Goal: Check status: Check status

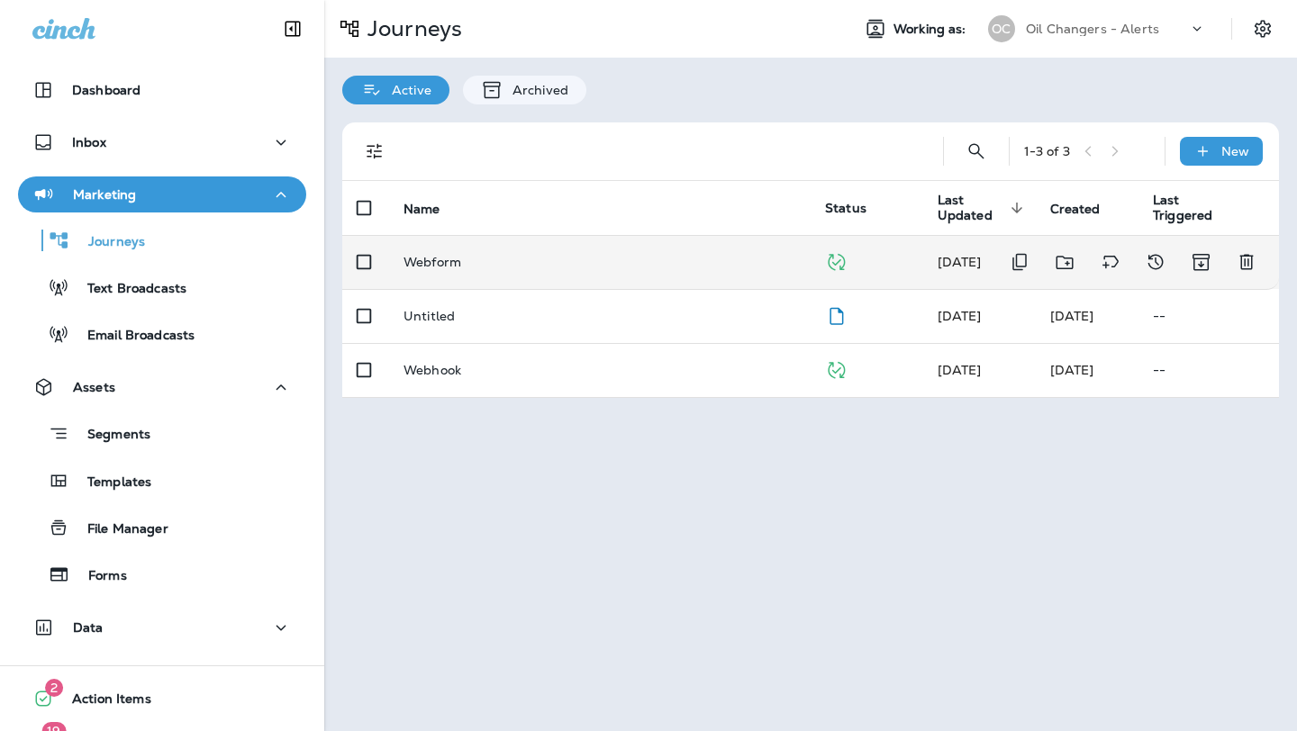
click at [424, 267] on p "Webform" at bounding box center [432, 262] width 58 height 14
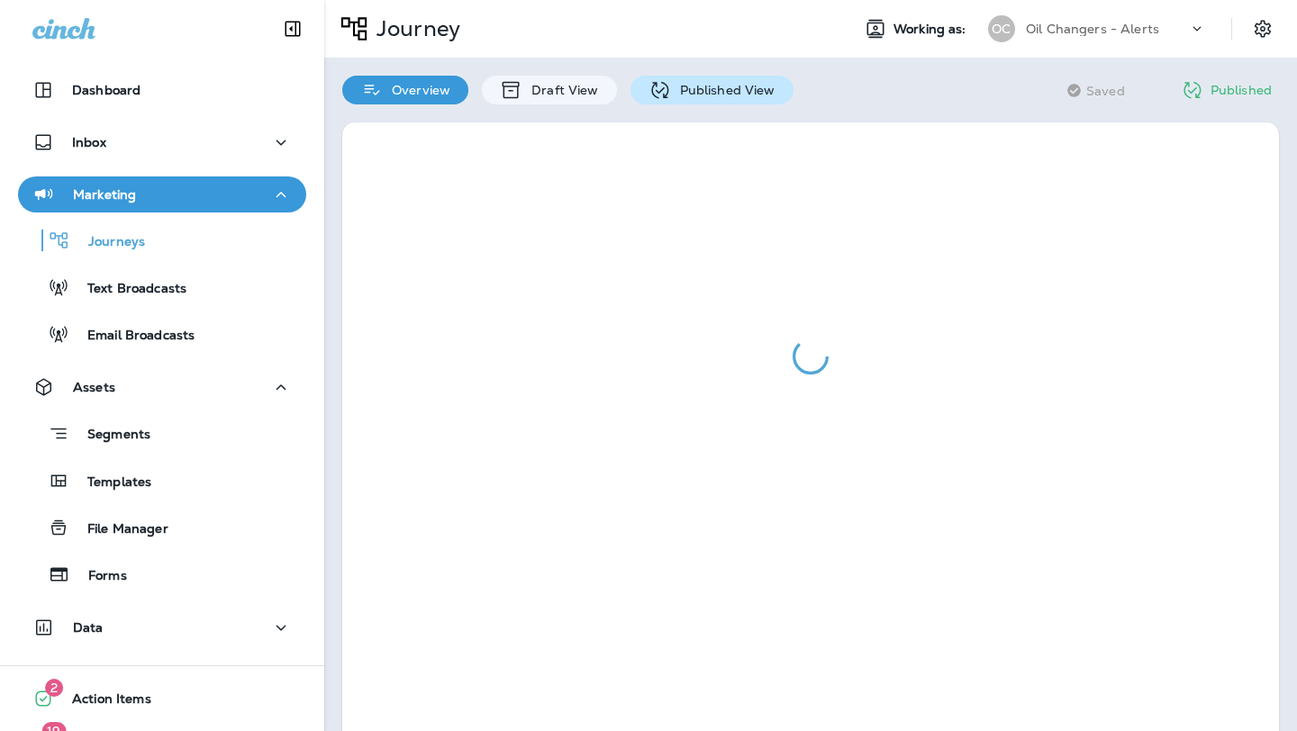
click at [698, 87] on p "Published View" at bounding box center [723, 90] width 104 height 14
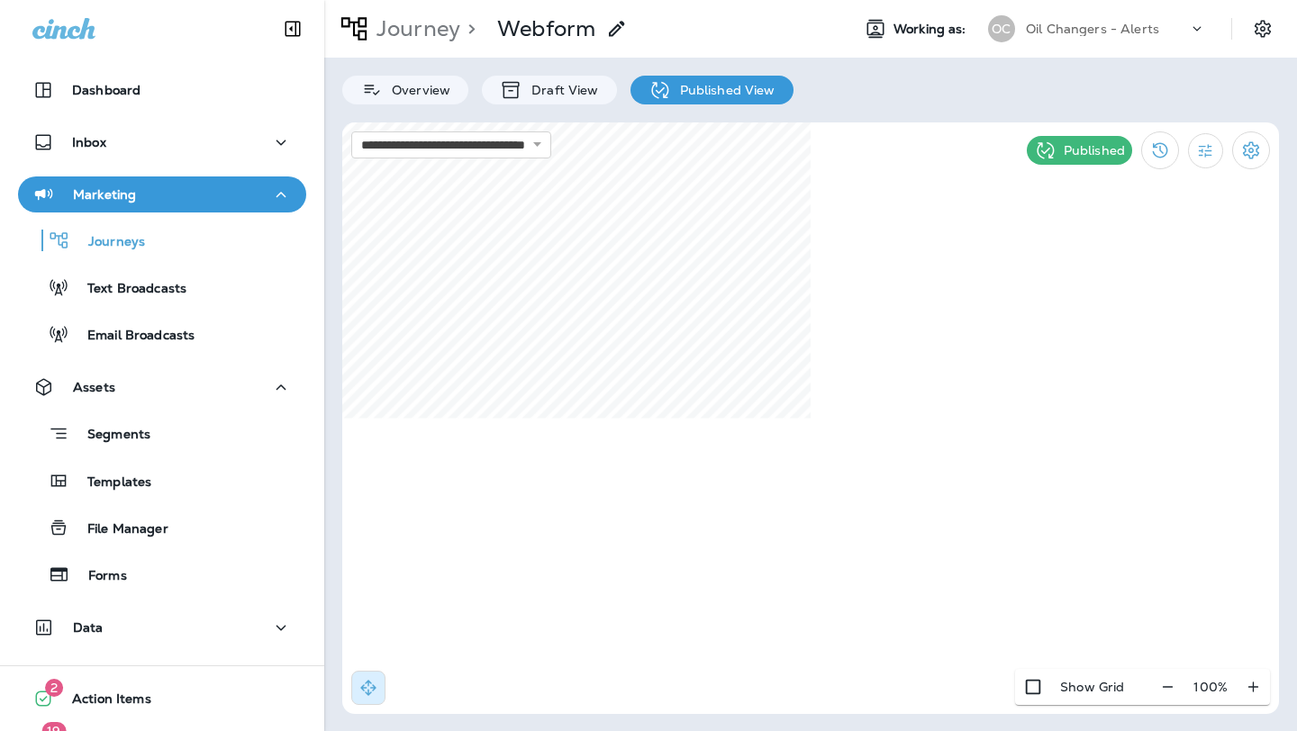
select select "*"
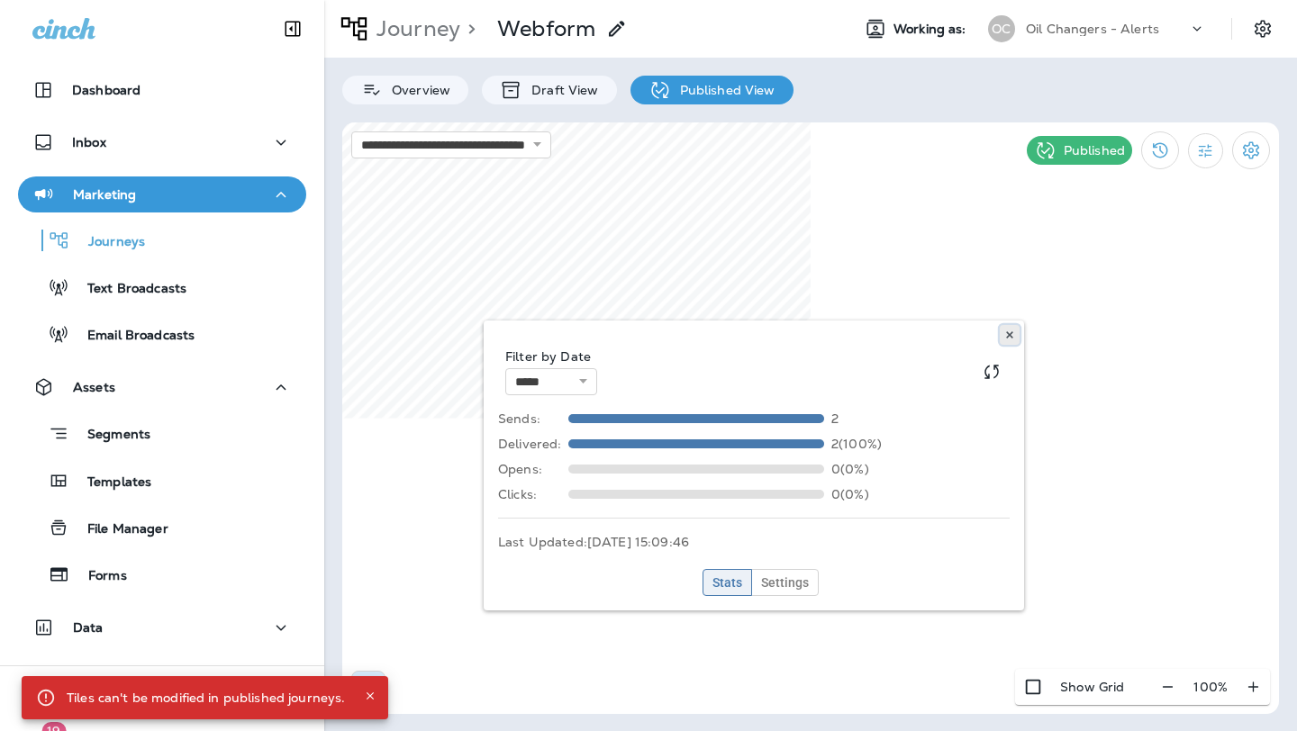
click at [1006, 331] on use at bounding box center [1009, 334] width 6 height 7
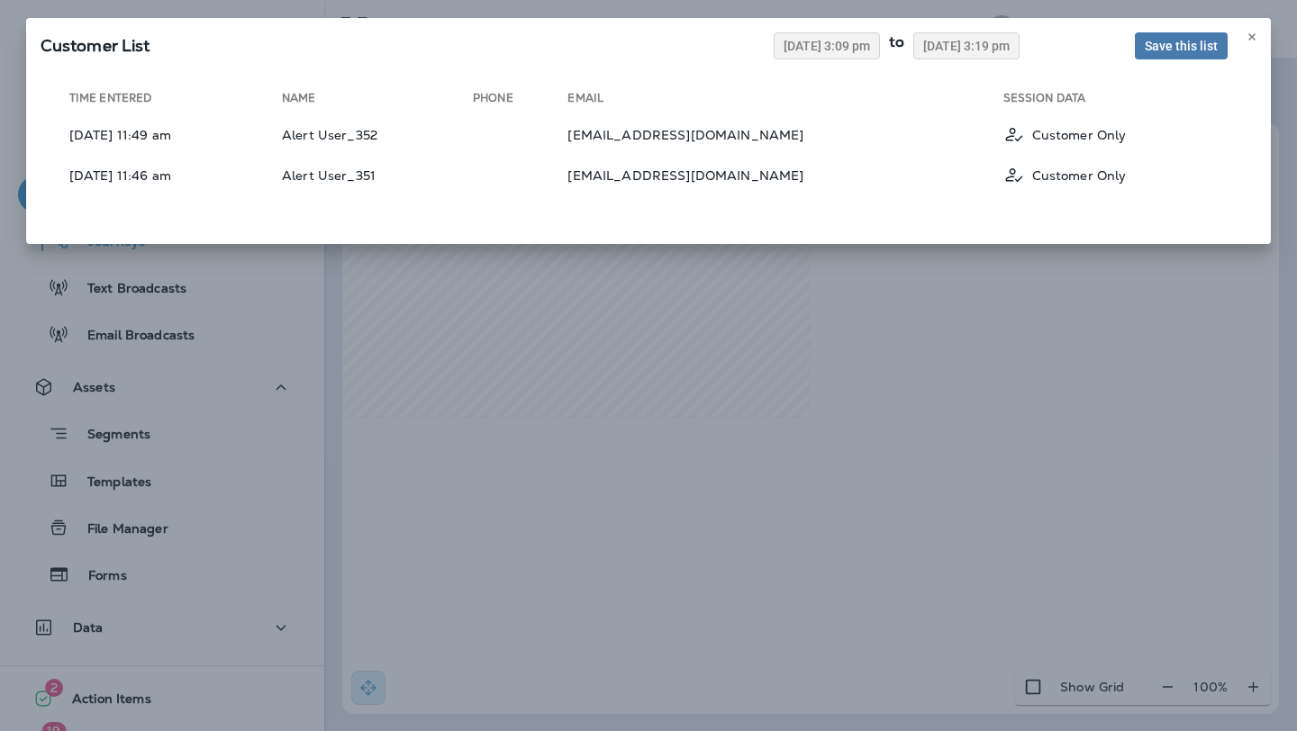
click at [728, 593] on div "Customer List [DATE] 3:09 pm to [DATE] 3:19 pm Save this list Time Entered Name…" at bounding box center [648, 365] width 1297 height 731
click at [1247, 29] on button at bounding box center [1252, 37] width 20 height 20
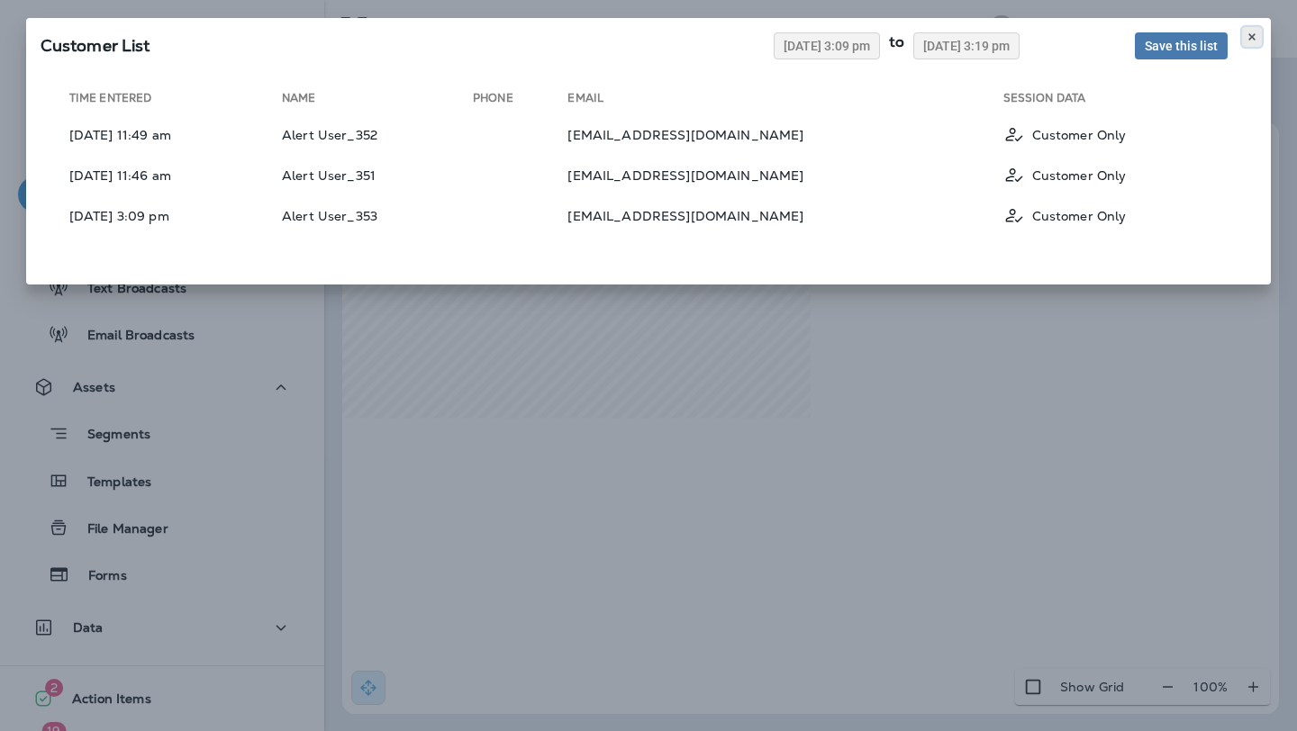
click at [1250, 45] on button at bounding box center [1252, 37] width 20 height 20
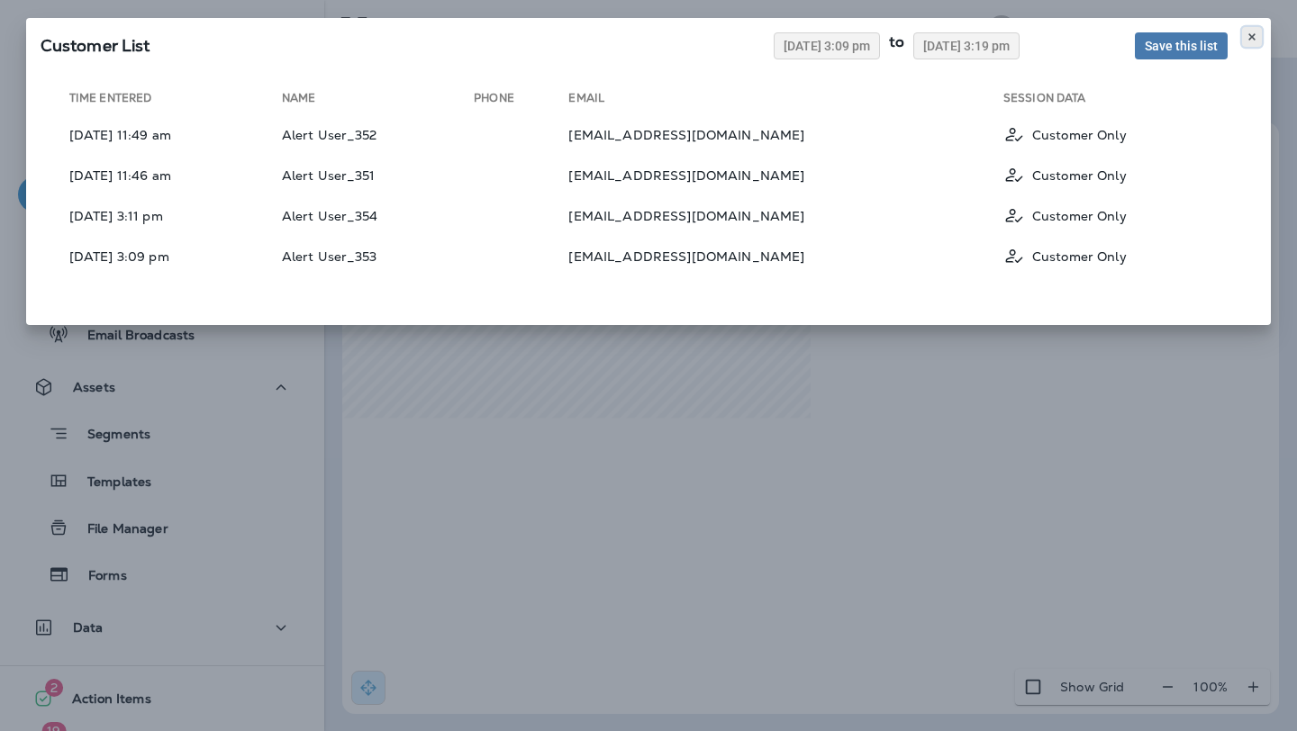
click at [1249, 32] on icon at bounding box center [1251, 37] width 11 height 11
